Goal: Task Accomplishment & Management: Use online tool/utility

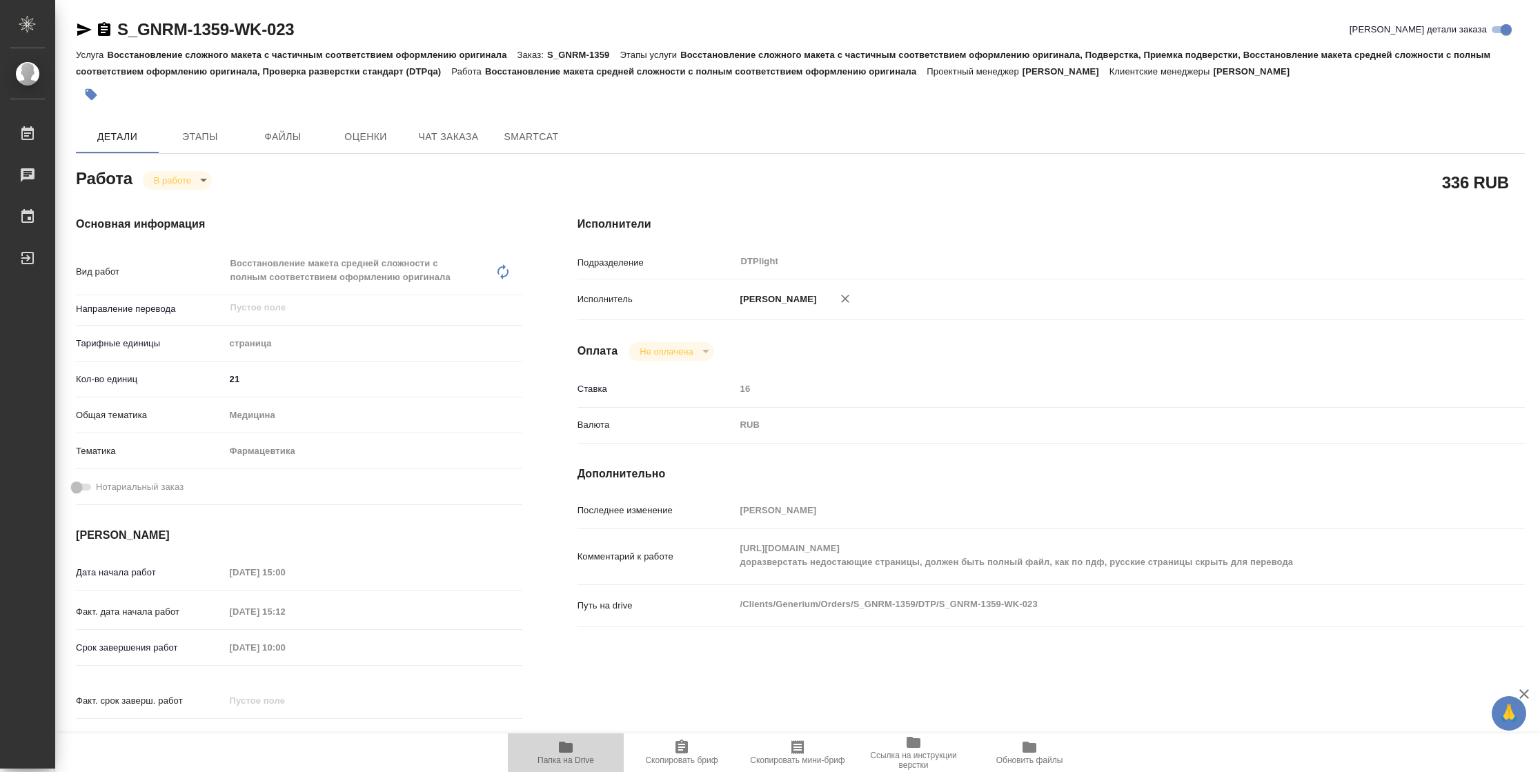
click at [582, 760] on span "Папка на Drive" at bounding box center [565, 760] width 57 height 10
click at [179, 179] on body "🙏 .cls-1 fill:#fff; AWATERA [PERSON_NAME] 2 Чаты График Выйти S_GNRM-1359-WK-02…" at bounding box center [770, 386] width 1540 height 772
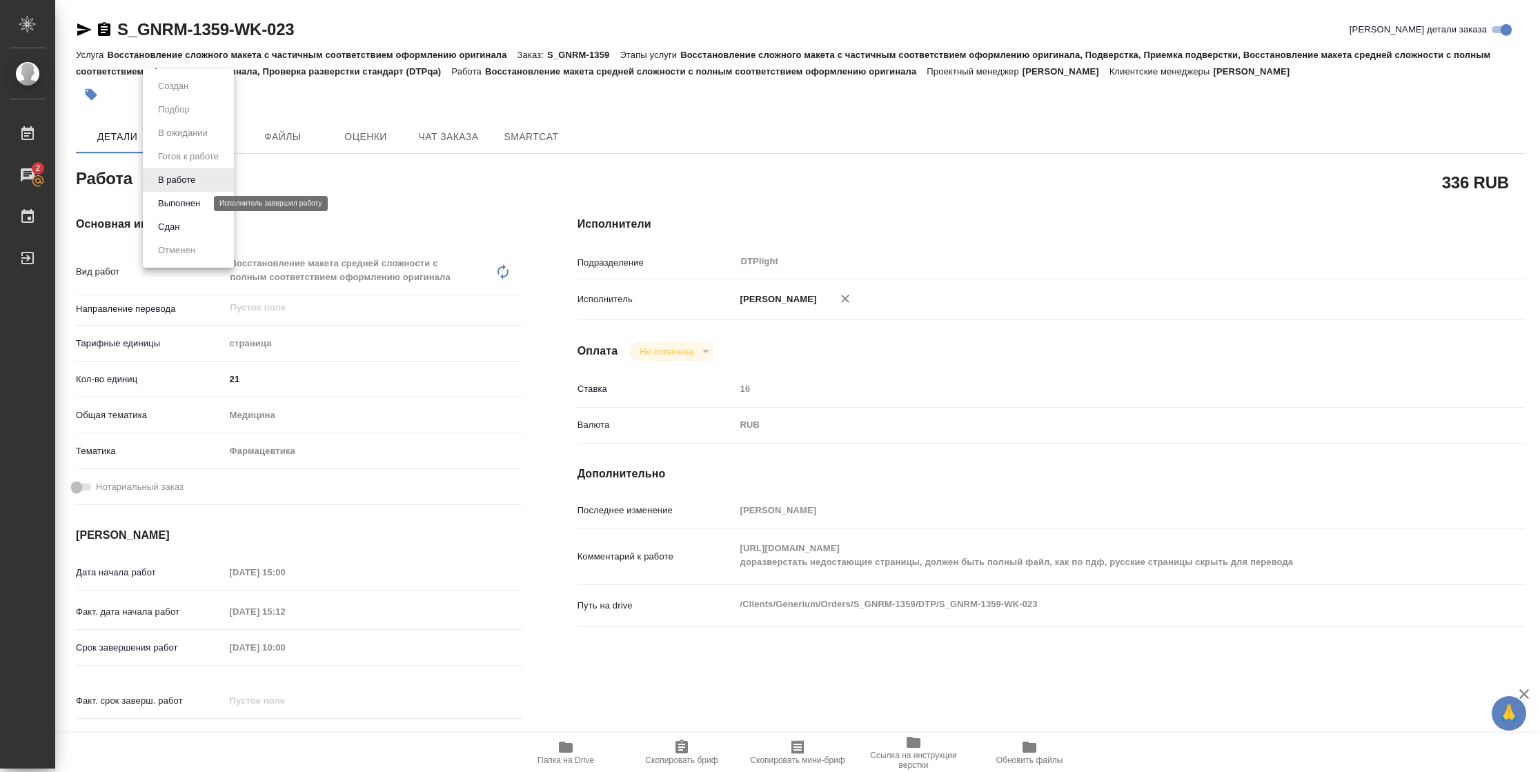
click at [179, 199] on button "Выполнен" at bounding box center [179, 203] width 50 height 15
type textarea "x"
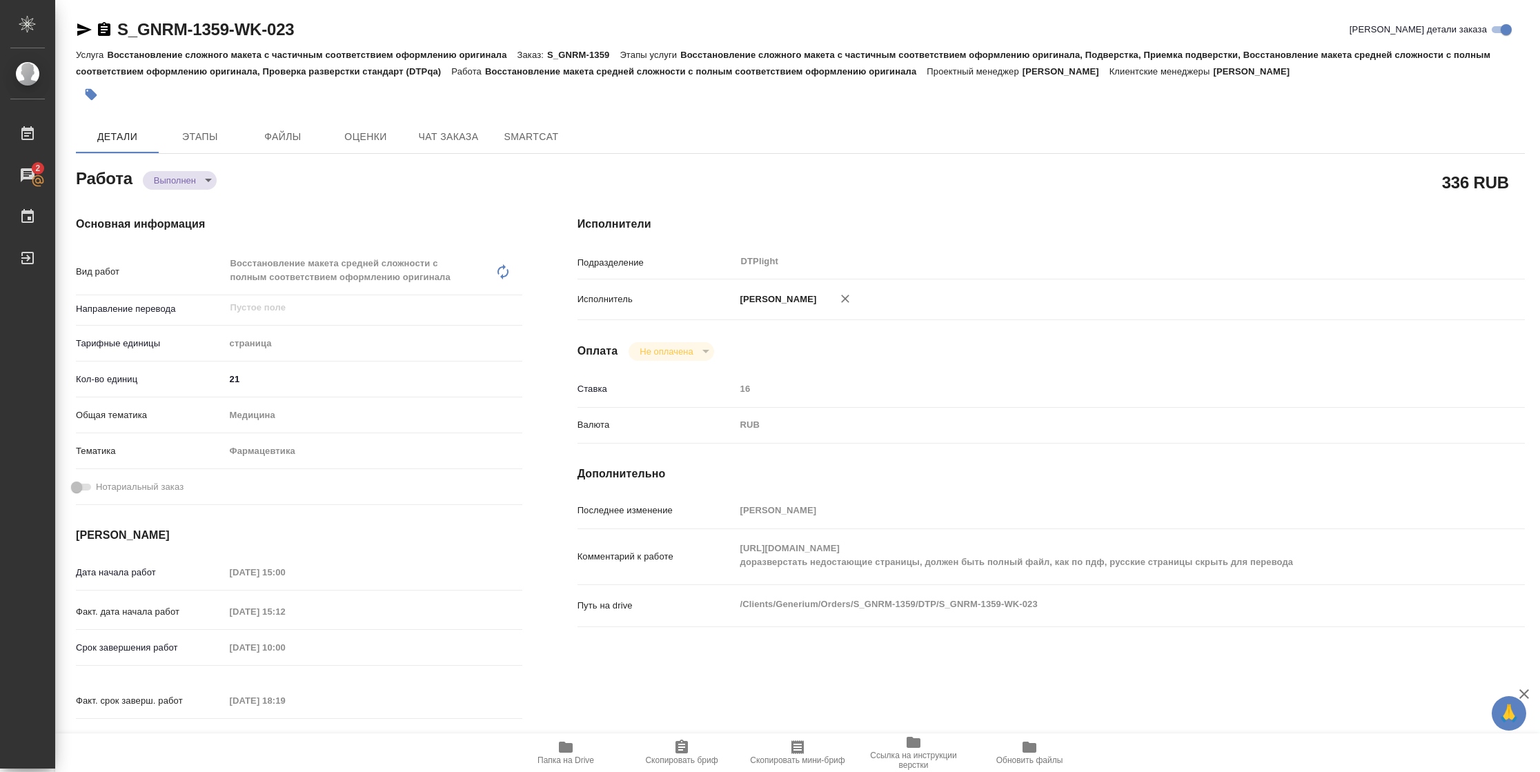
type textarea "x"
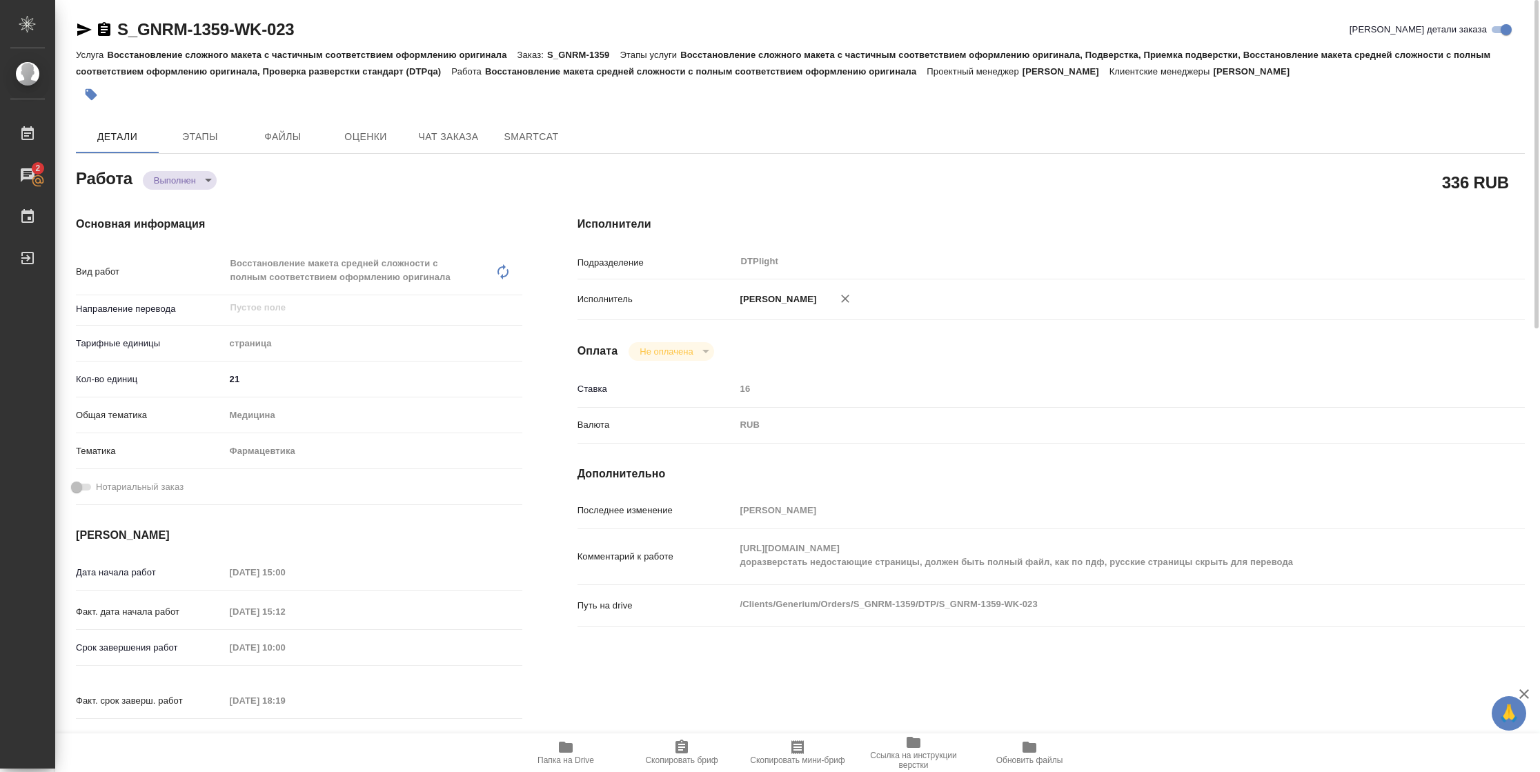
type textarea "x"
click at [76, 32] on icon "button" at bounding box center [84, 29] width 17 height 17
type textarea "x"
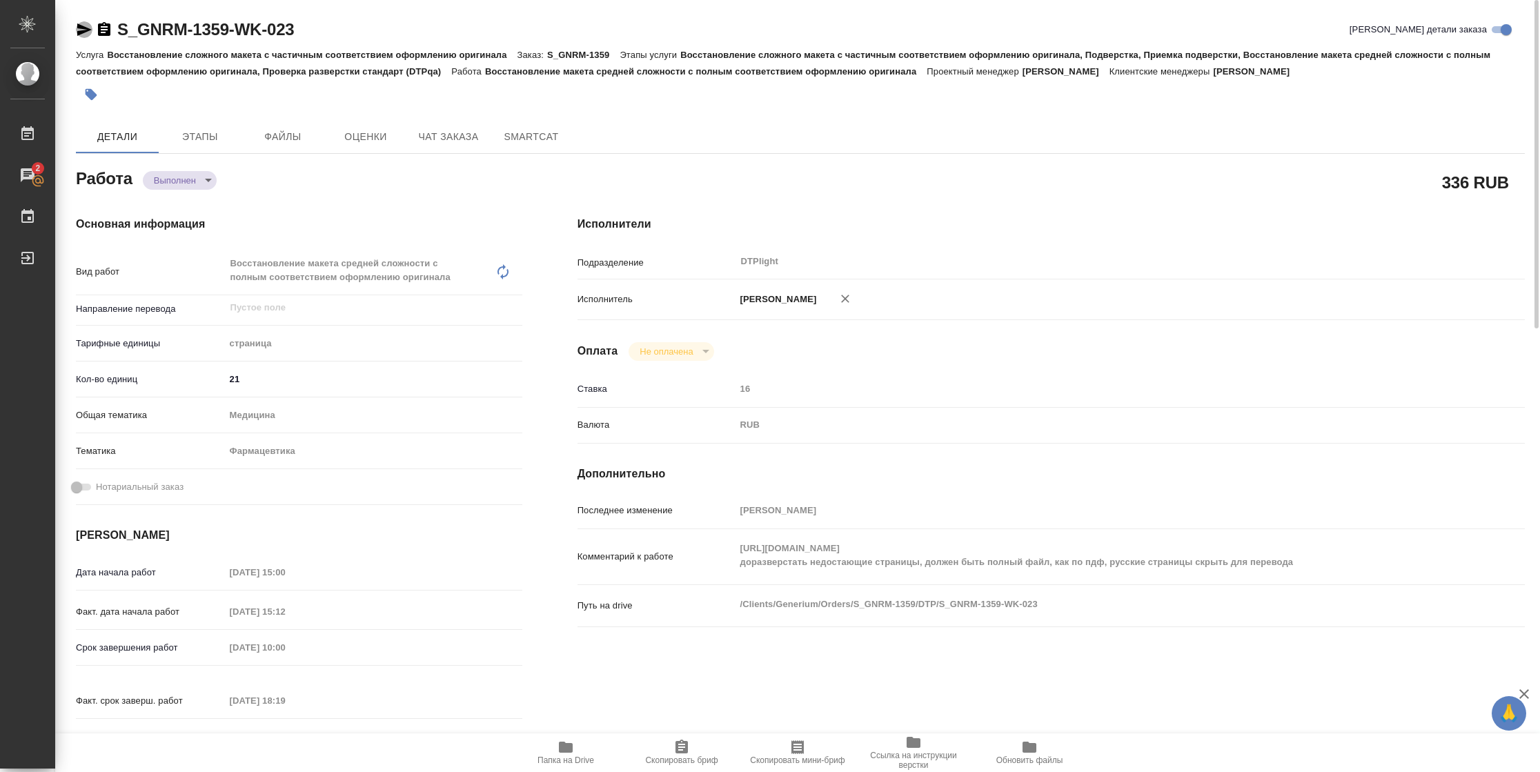
type textarea "x"
